Goal: Navigation & Orientation: Find specific page/section

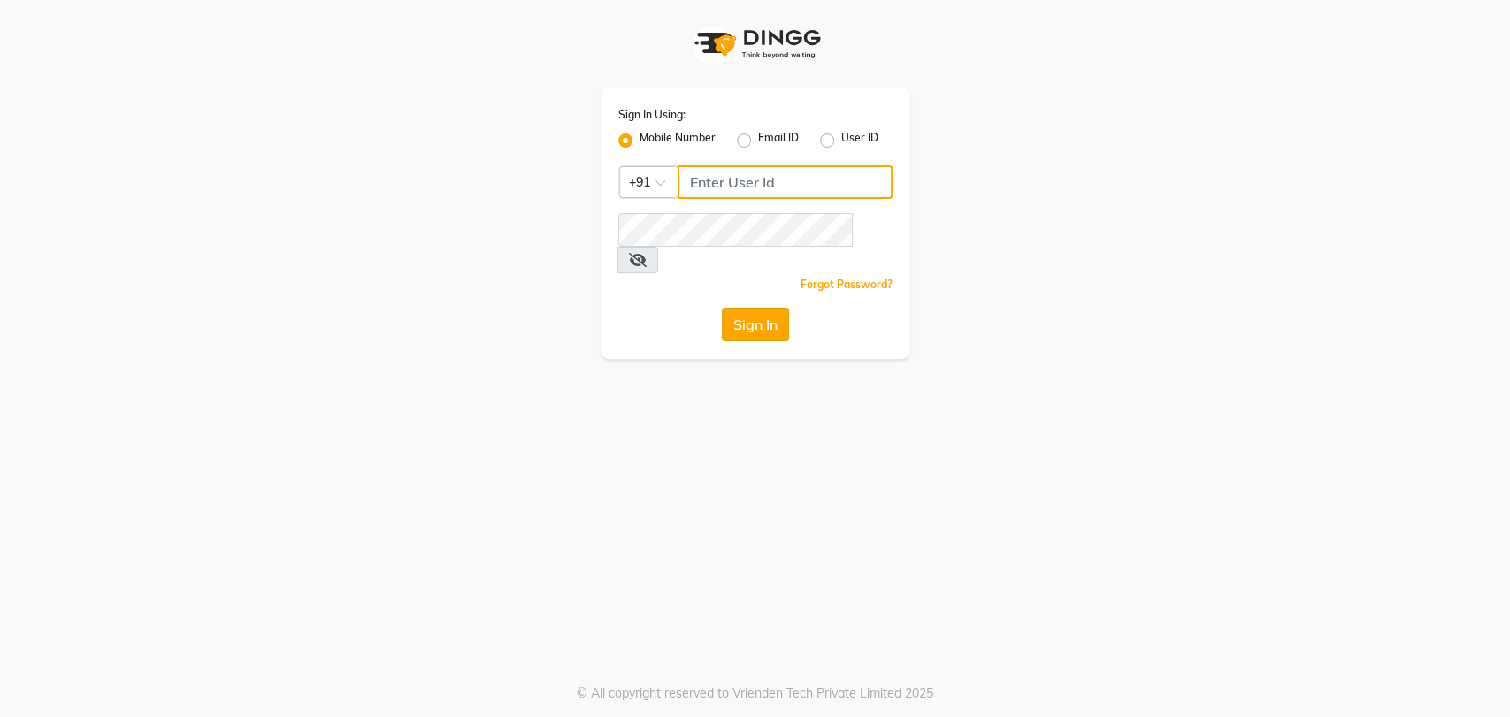
type input "8722144244"
click at [761, 308] on button "Sign In" at bounding box center [755, 325] width 67 height 34
click at [756, 308] on button "Sign In" at bounding box center [755, 325] width 67 height 34
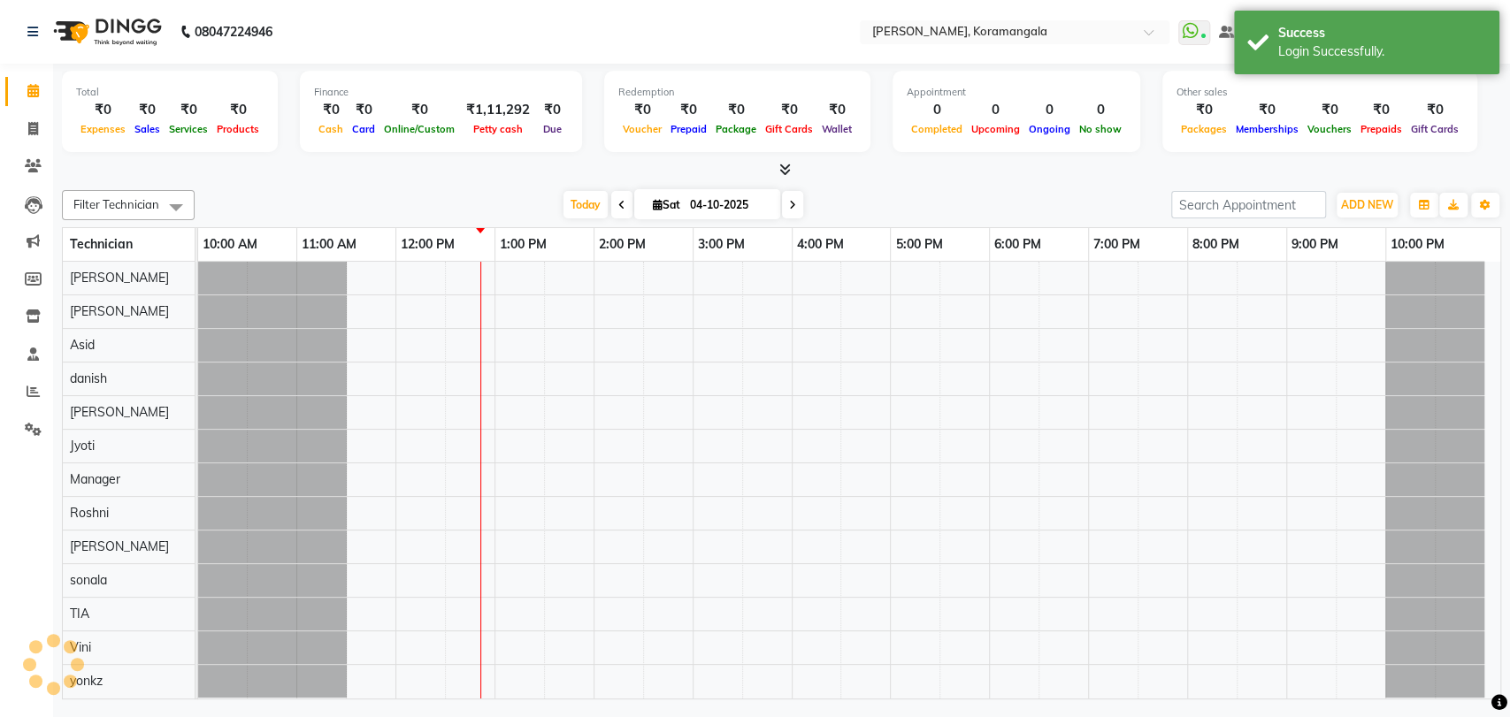
select select "en"
